Goal: Task Accomplishment & Management: Manage account settings

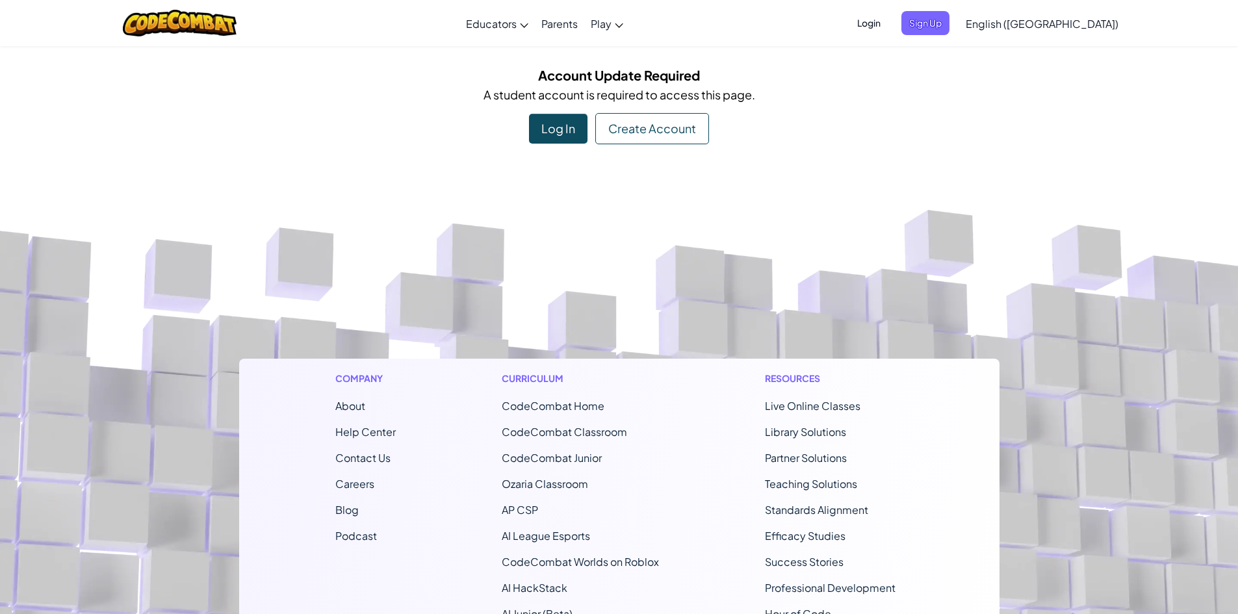
click at [533, 122] on div "Log In" at bounding box center [558, 129] width 58 height 30
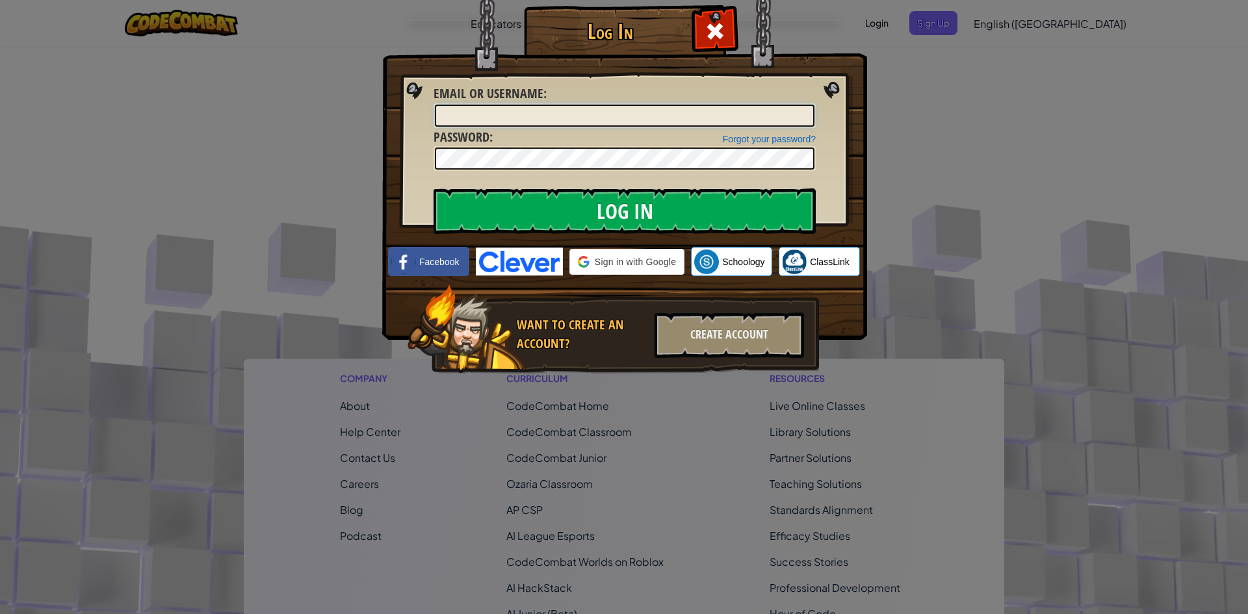
type input "Jinseok HuhH"
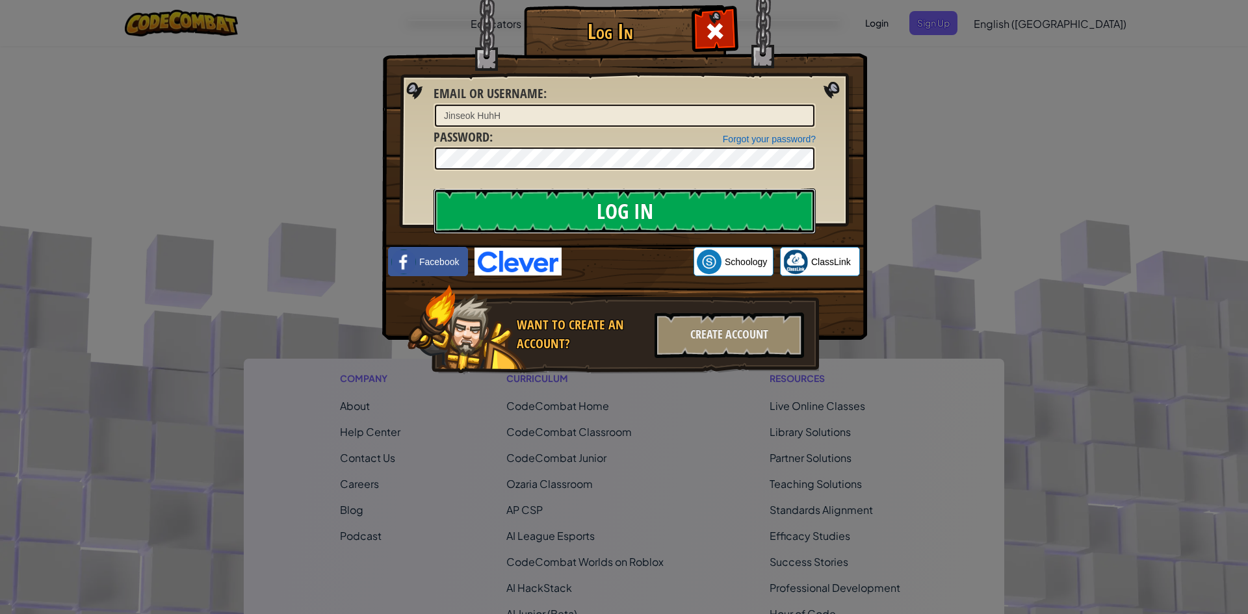
click at [509, 198] on input "Log In" at bounding box center [624, 210] width 382 height 45
